Goal: Task Accomplishment & Management: Use online tool/utility

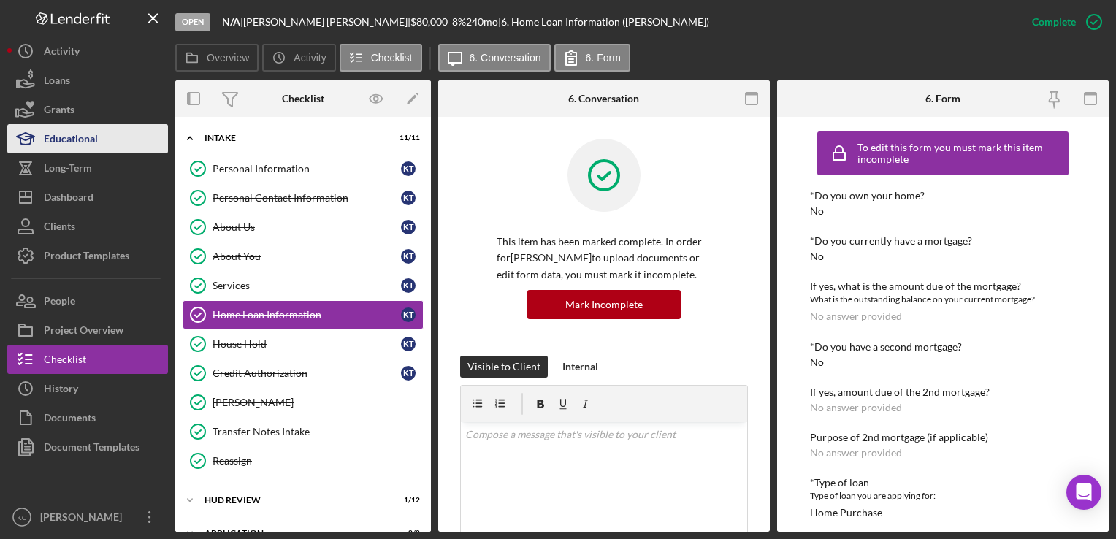
scroll to position [188, 0]
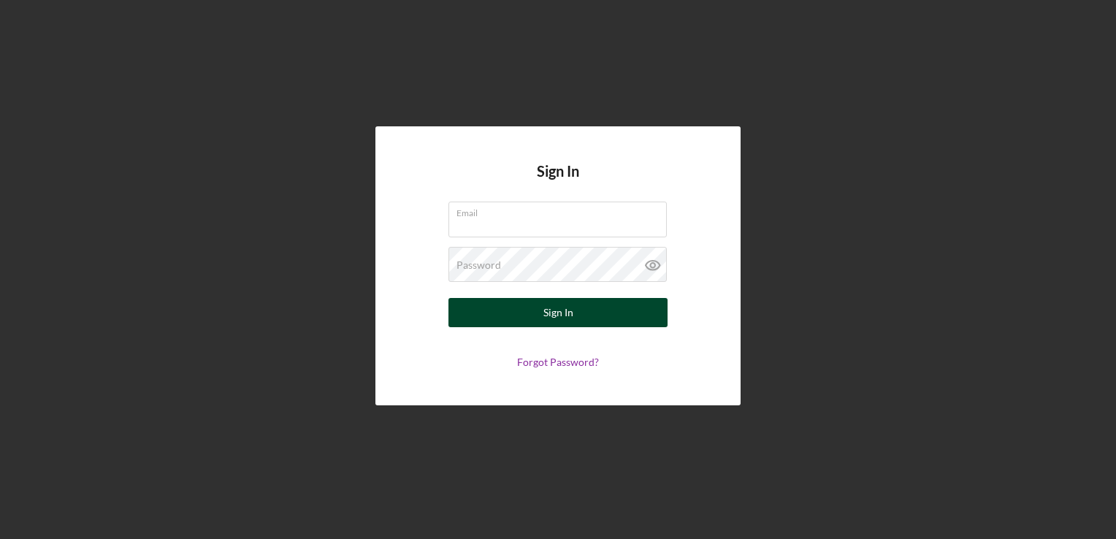
type input "[PERSON_NAME][EMAIL_ADDRESS][PERSON_NAME][DOMAIN_NAME]"
click at [558, 318] on div "Sign In" at bounding box center [558, 312] width 30 height 29
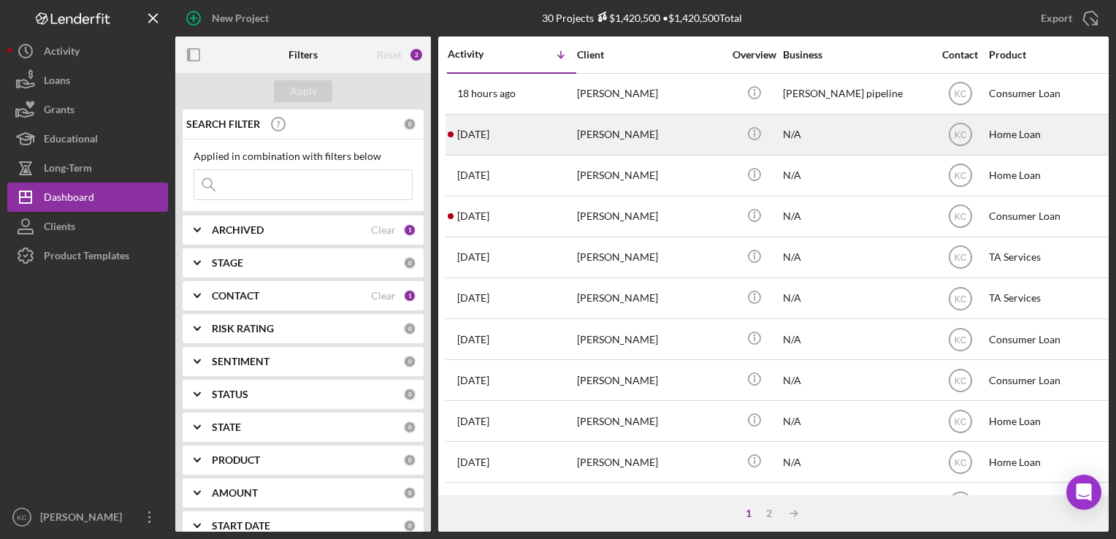
click at [627, 138] on div "Amanda Stevenson" at bounding box center [650, 134] width 146 height 39
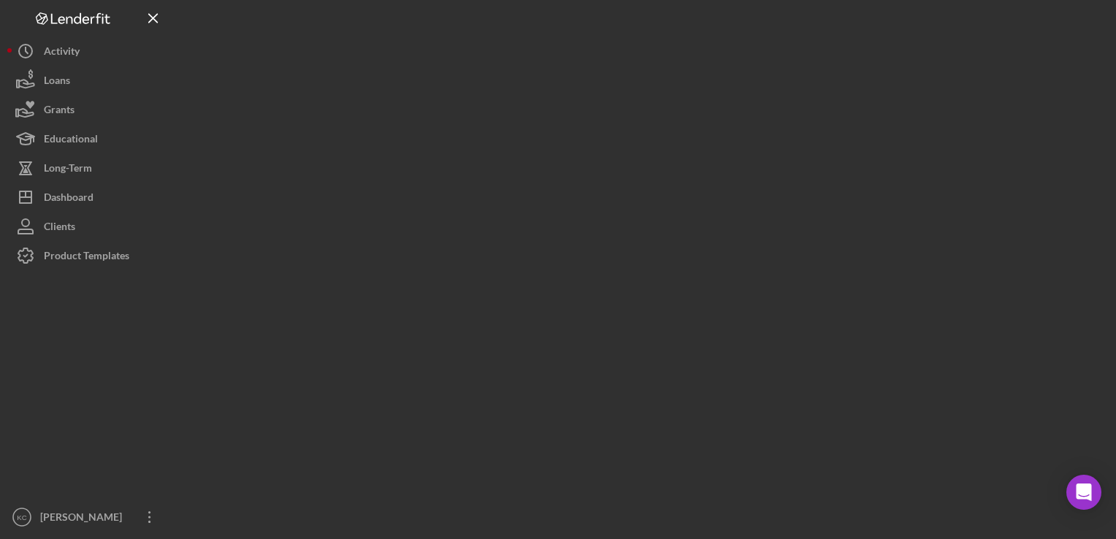
click at [627, 138] on div at bounding box center [641, 266] width 933 height 532
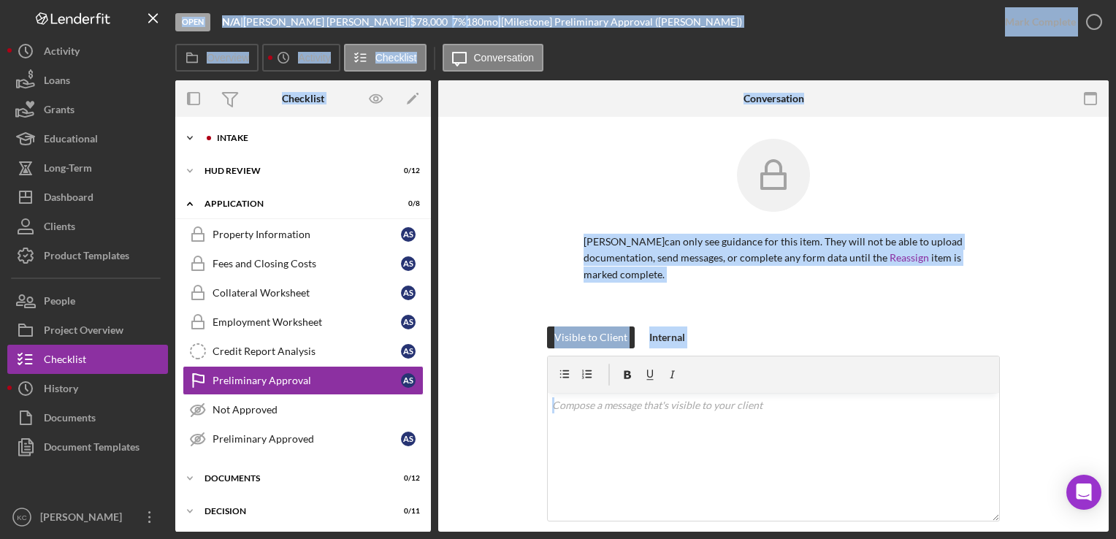
click at [358, 139] on div "Intake" at bounding box center [315, 138] width 196 height 9
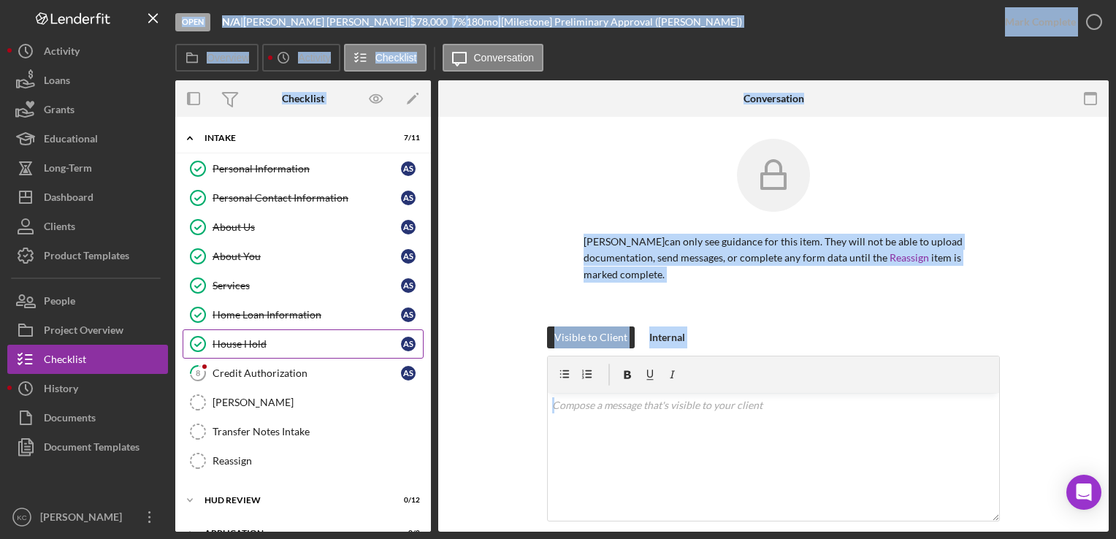
click at [325, 348] on link "House Hold House Hold A S" at bounding box center [303, 343] width 241 height 29
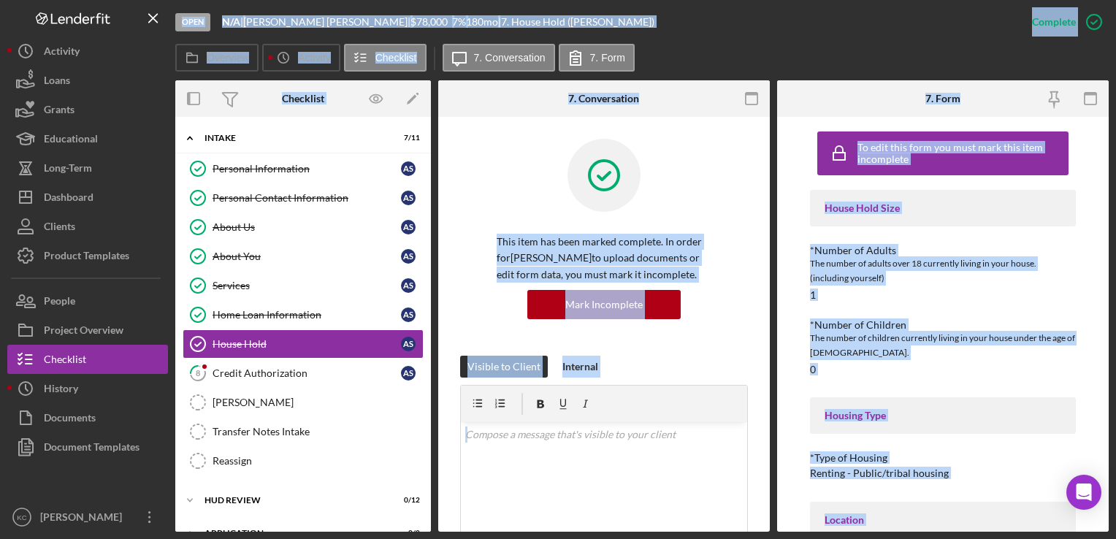
click at [863, 301] on div "House Hold Size *Number of Adults The number of adults over 18 currently living…" at bounding box center [942, 483] width 265 height 587
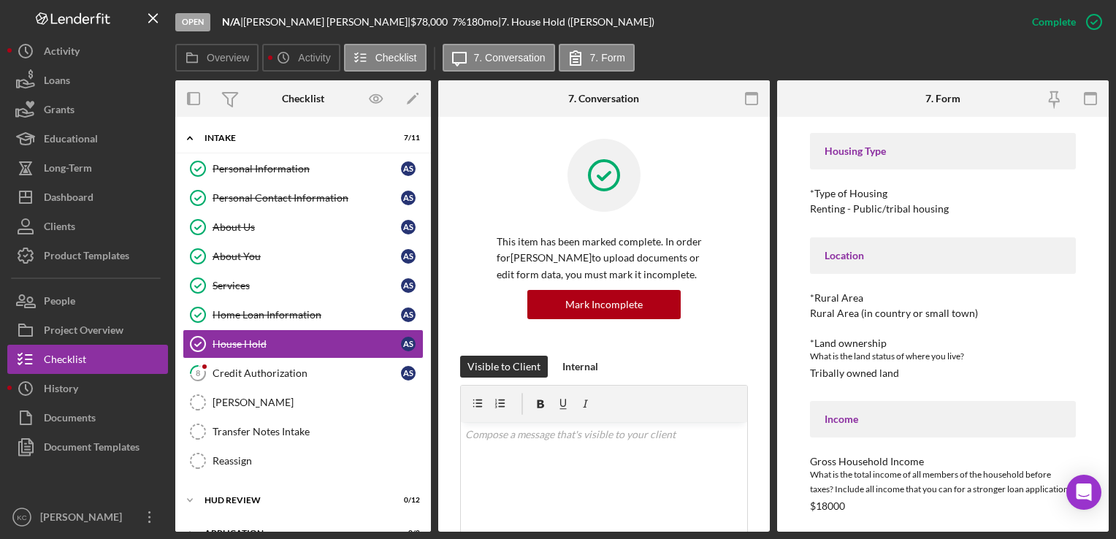
scroll to position [266, 0]
click at [305, 265] on link "About You About You A S" at bounding box center [303, 256] width 241 height 29
